Goal: Navigation & Orientation: Find specific page/section

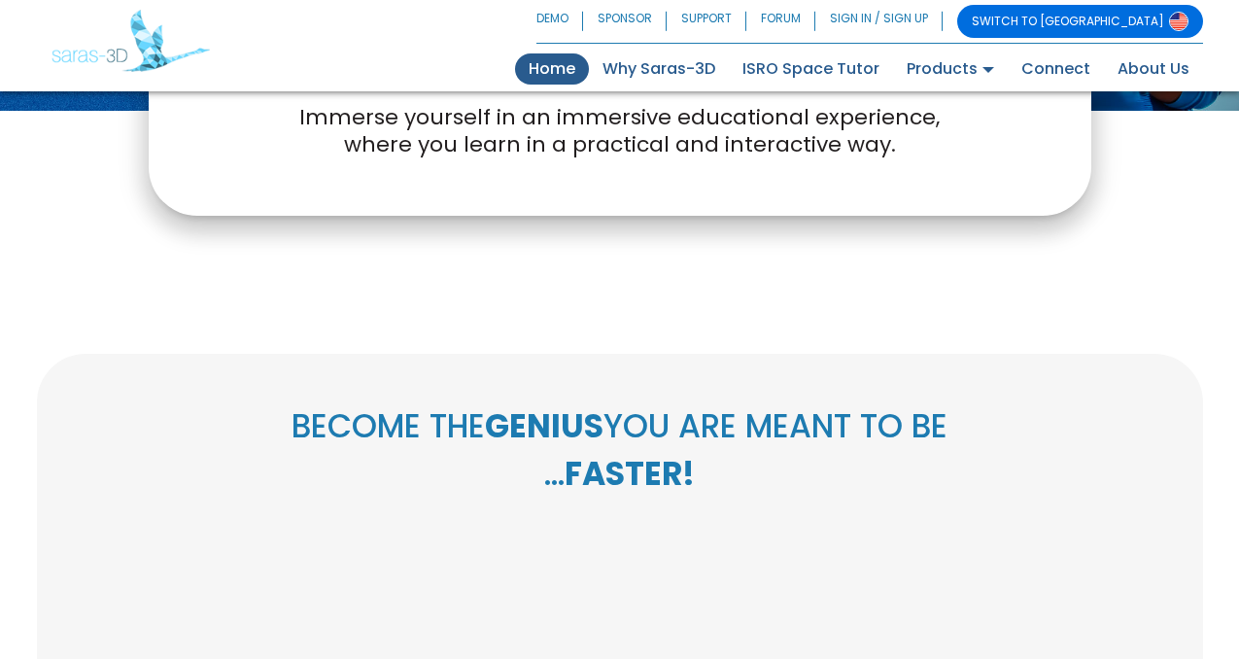
scroll to position [554, 0]
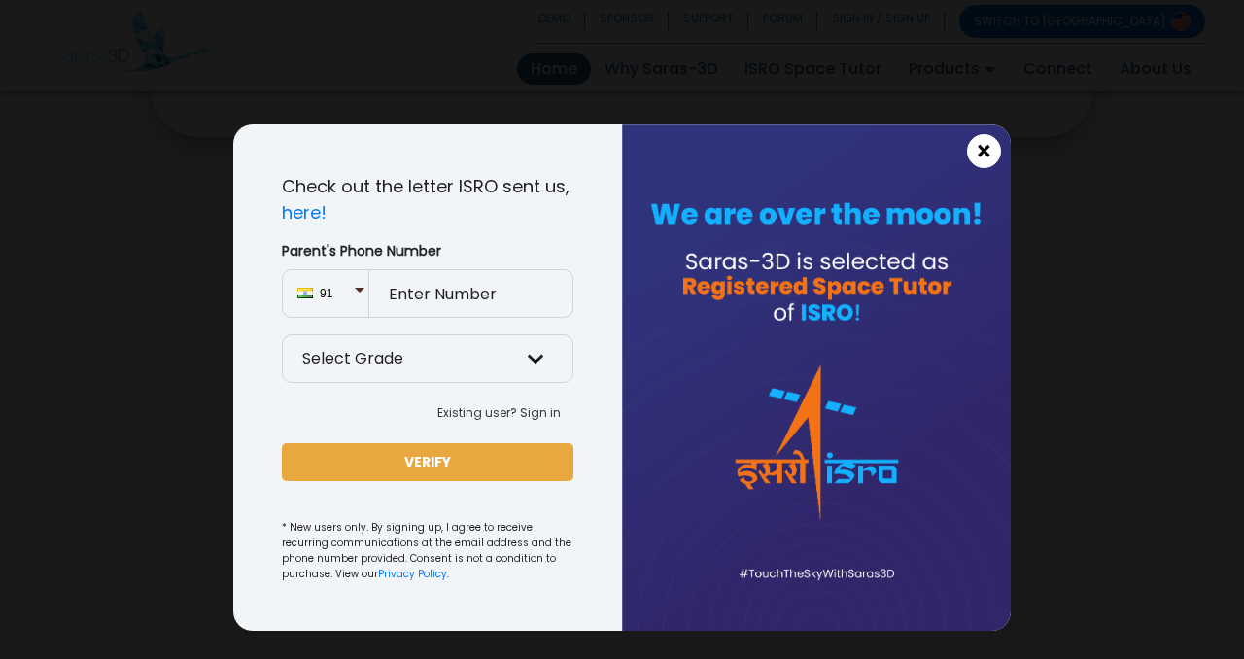
click at [985, 145] on span "×" at bounding box center [984, 151] width 17 height 25
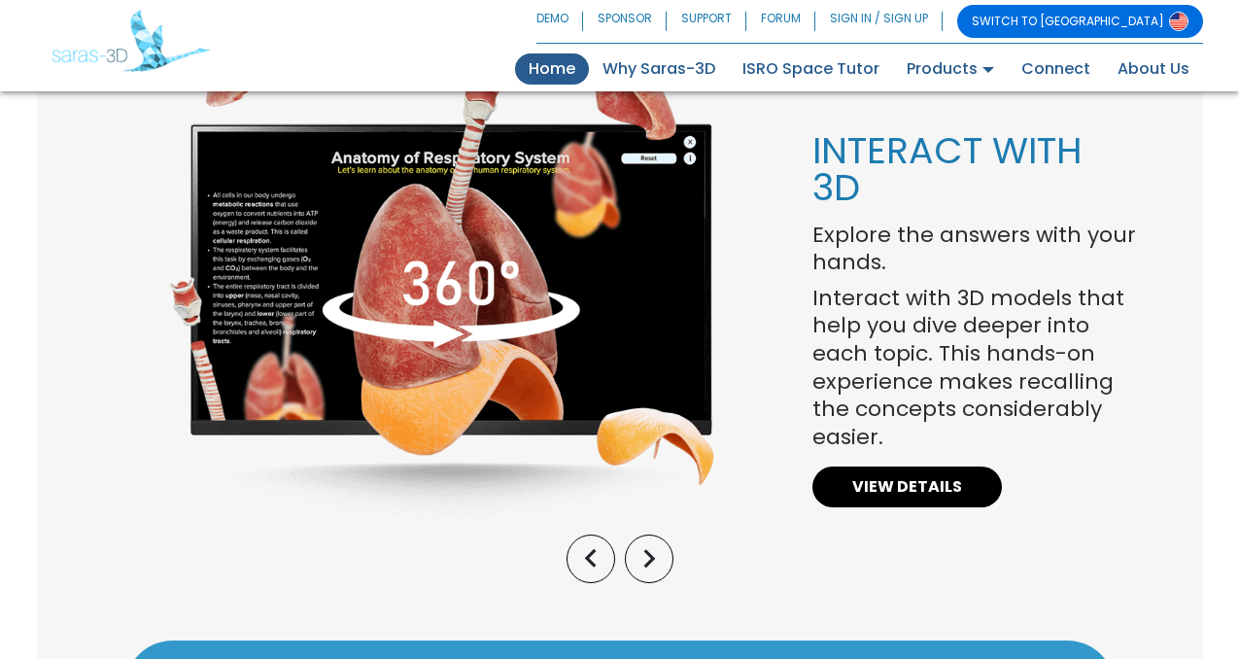
scroll to position [1527, 0]
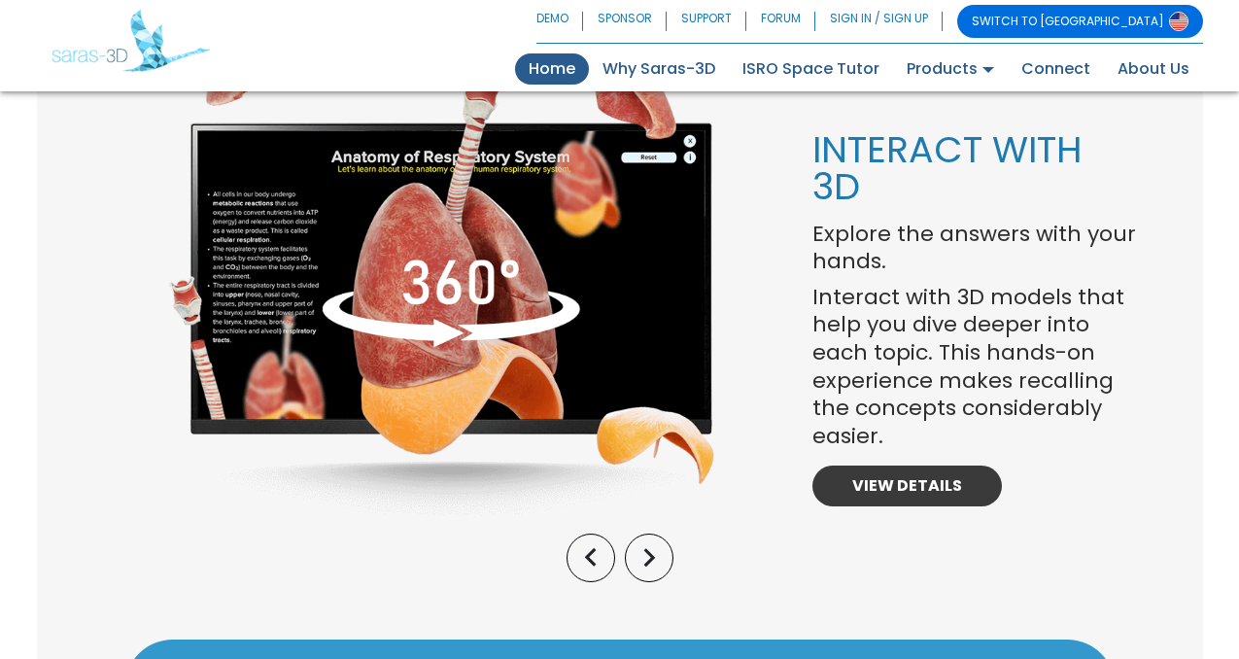
click at [904, 489] on link "VIEW DETAILS" at bounding box center [907, 486] width 190 height 41
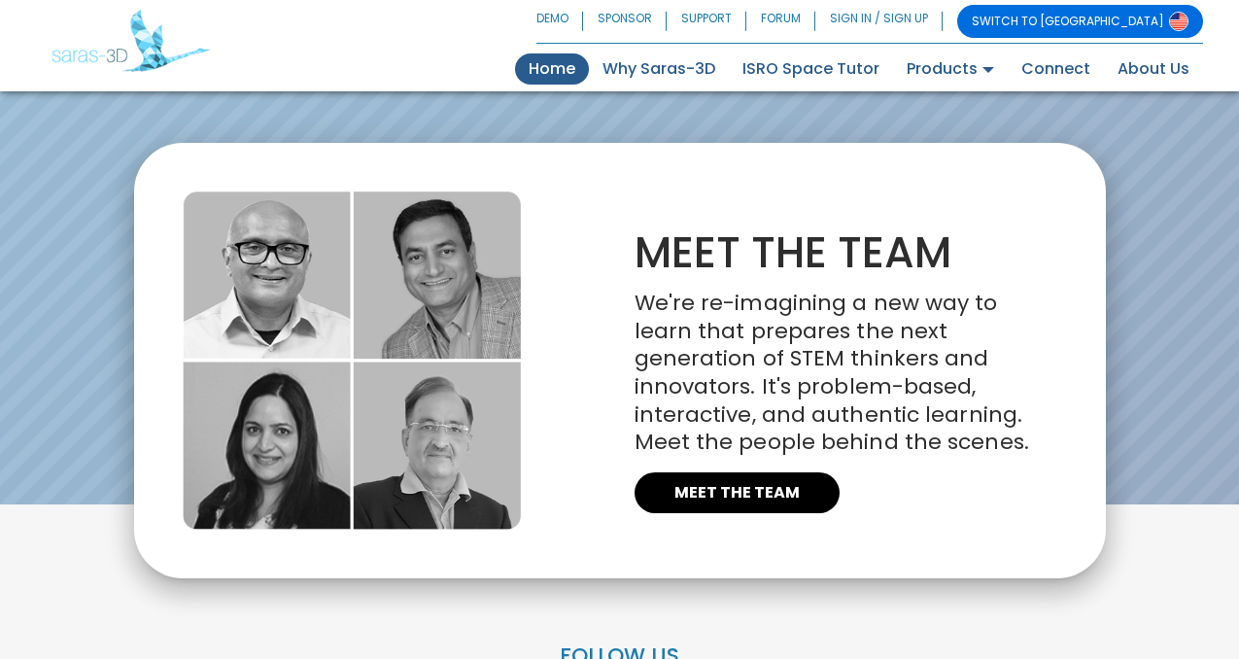
scroll to position [4347, 0]
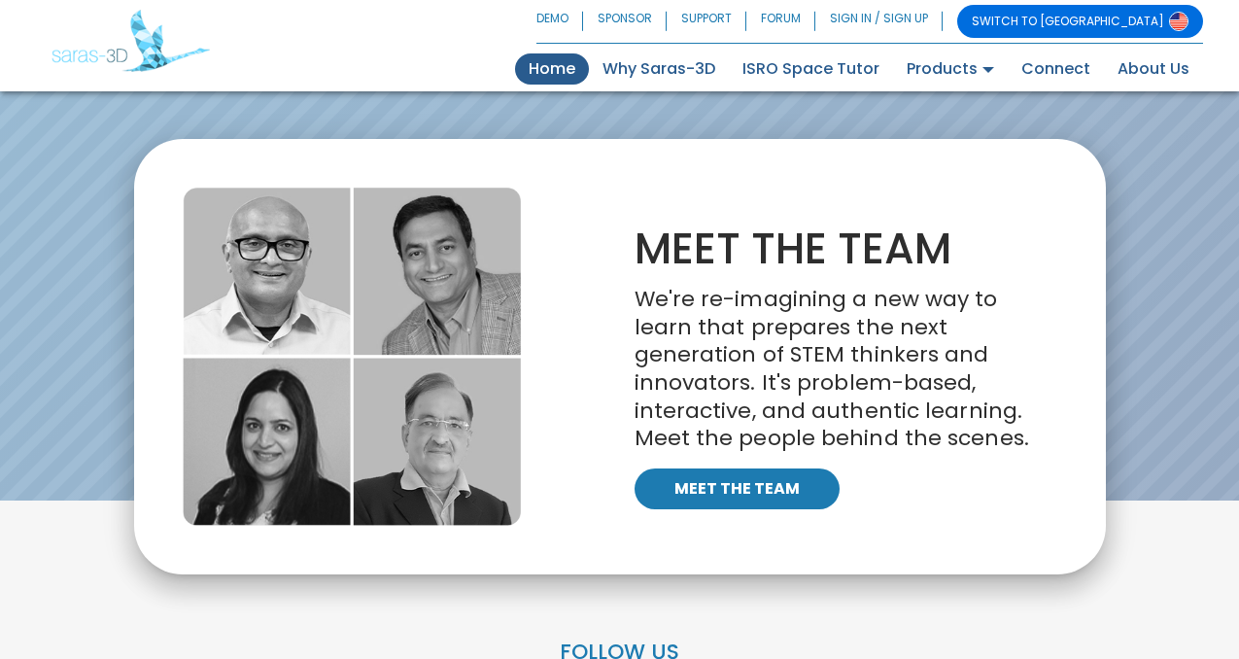
click at [732, 497] on link "MEET THE TEAM" at bounding box center [737, 488] width 205 height 41
